Goal: Information Seeking & Learning: Learn about a topic

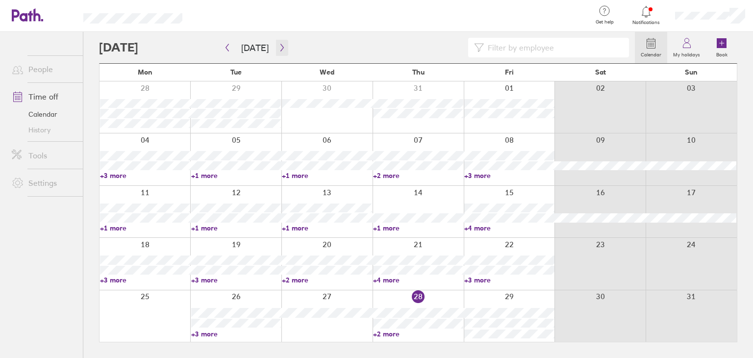
click at [280, 51] on icon "button" at bounding box center [282, 48] width 7 height 8
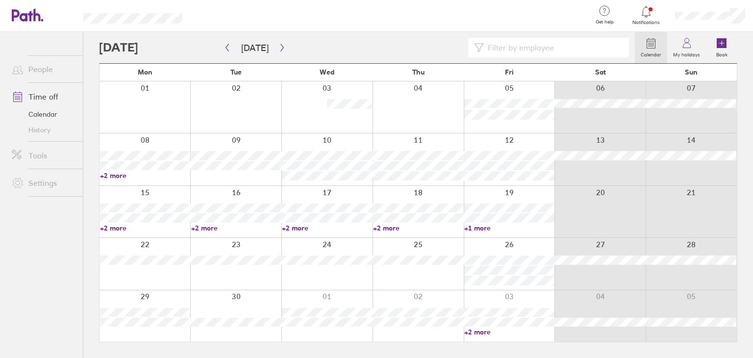
click at [473, 230] on link "+1 more" at bounding box center [510, 228] width 90 height 9
click at [393, 230] on link "+2 more" at bounding box center [418, 228] width 90 height 9
click at [116, 225] on link "+2 more" at bounding box center [145, 228] width 90 height 9
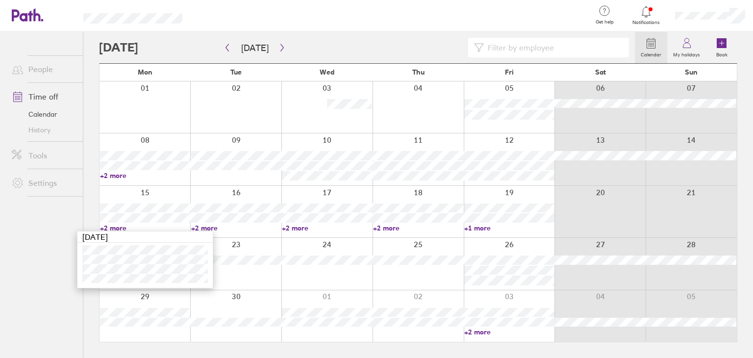
click at [116, 225] on link "+2 more" at bounding box center [145, 228] width 90 height 9
click at [480, 334] on link "+2 more" at bounding box center [510, 332] width 90 height 9
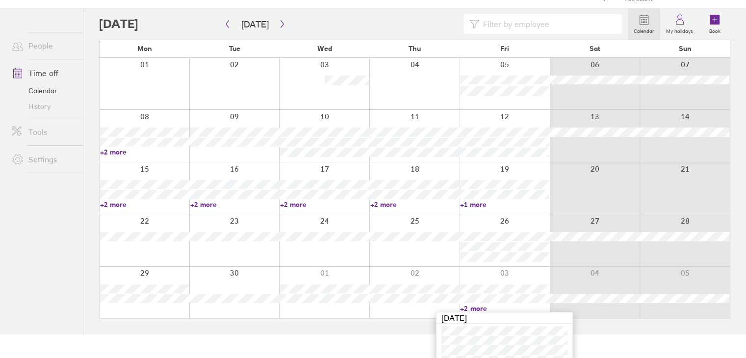
scroll to position [35, 0]
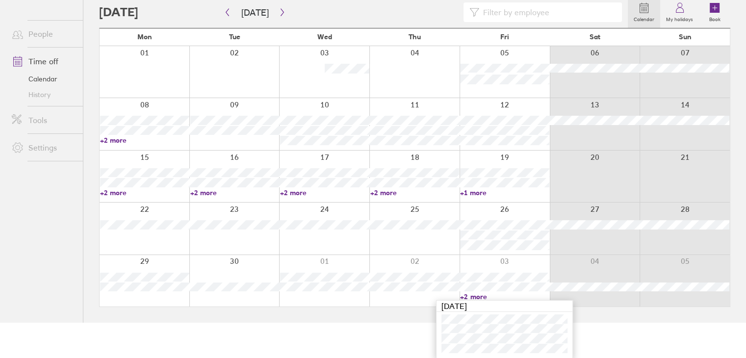
click at [472, 293] on link "+2 more" at bounding box center [504, 296] width 89 height 9
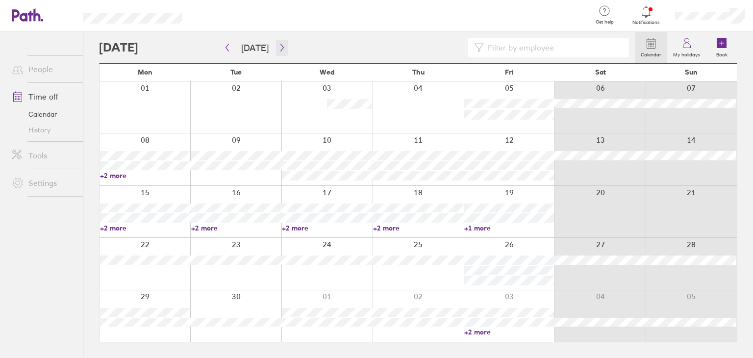
click at [279, 49] on icon "button" at bounding box center [282, 48] width 7 height 8
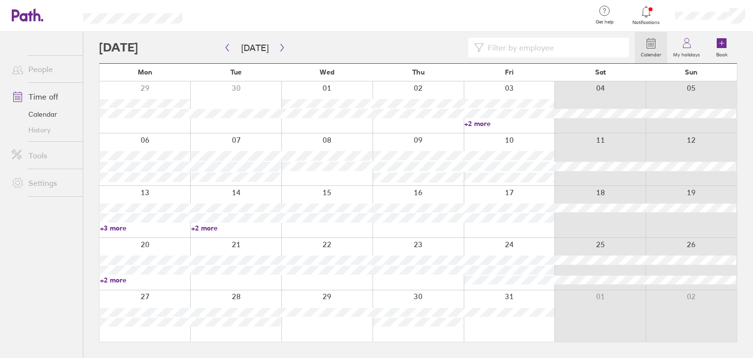
click at [122, 229] on link "+3 more" at bounding box center [145, 228] width 90 height 9
click at [282, 47] on icon "button" at bounding box center [282, 48] width 7 height 8
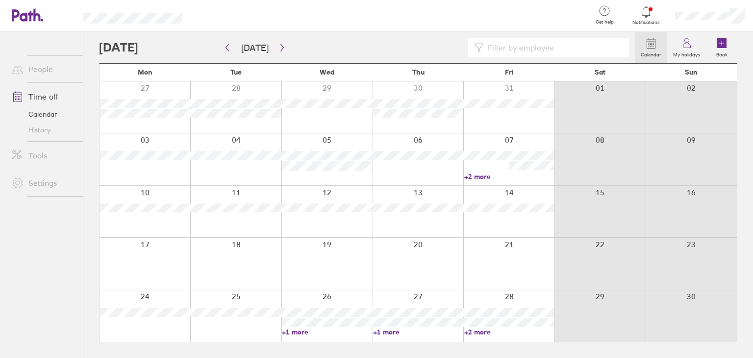
click at [485, 334] on link "+2 more" at bounding box center [510, 332] width 90 height 9
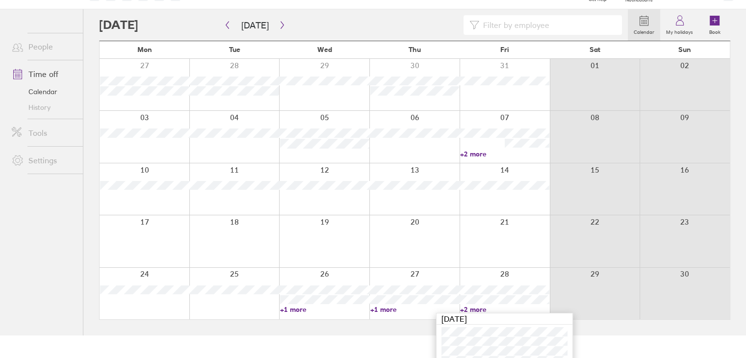
scroll to position [35, 0]
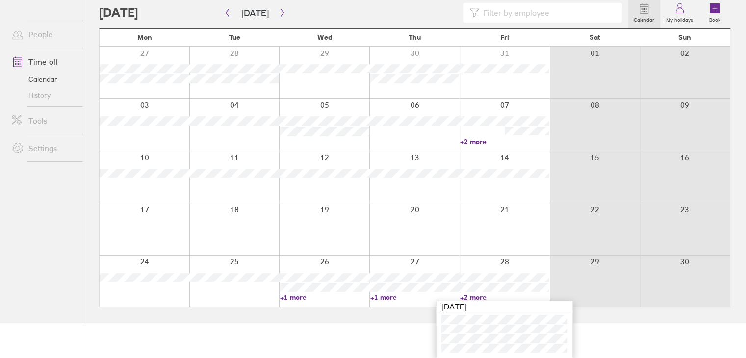
click at [483, 297] on link "+2 more" at bounding box center [504, 297] width 89 height 9
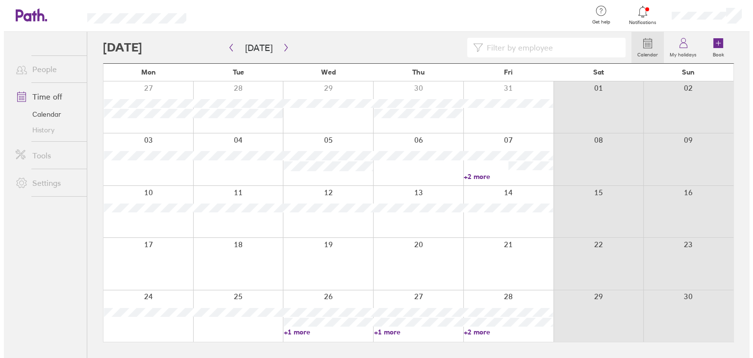
scroll to position [0, 0]
